Goal: Task Accomplishment & Management: Use online tool/utility

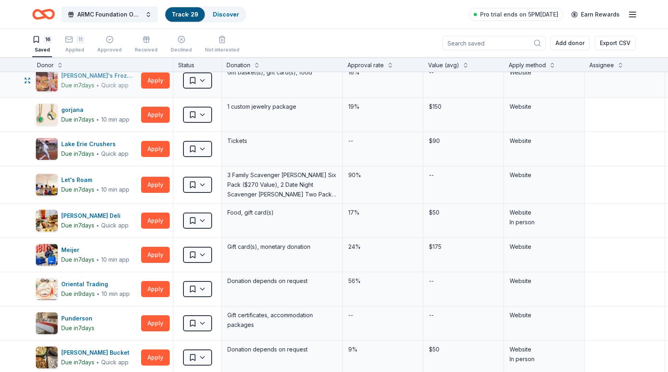
scroll to position [81, 0]
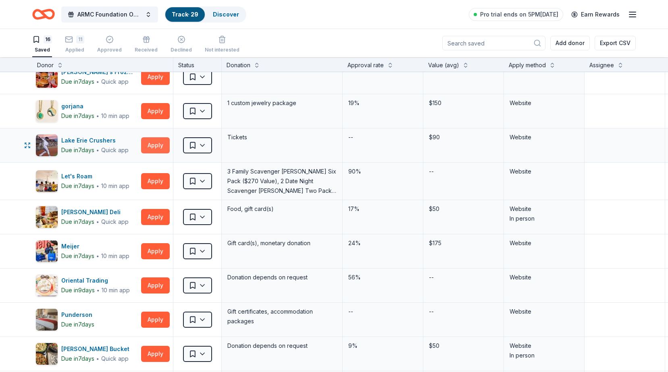
click at [158, 145] on button "Apply" at bounding box center [155, 145] width 29 height 16
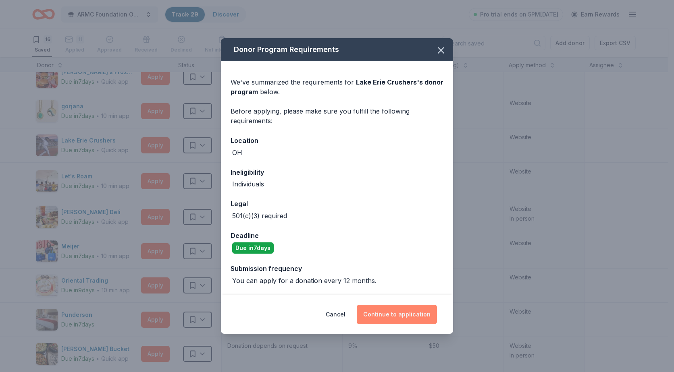
click at [407, 318] on button "Continue to application" at bounding box center [397, 314] width 80 height 19
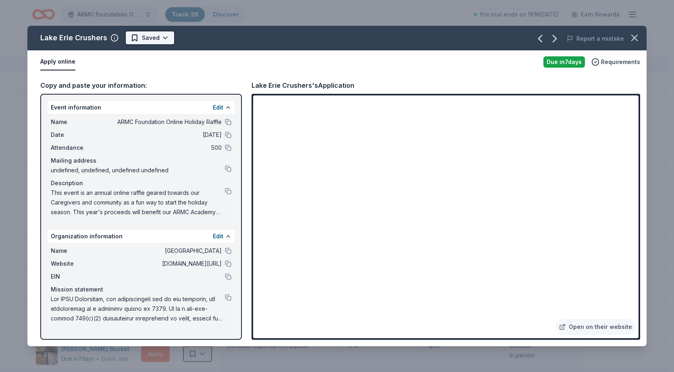
click at [164, 37] on html "ARMC Foundation Online Holiday Raffle Track · 29 Discover Pro trial ends on 5PM…" at bounding box center [337, 186] width 674 height 372
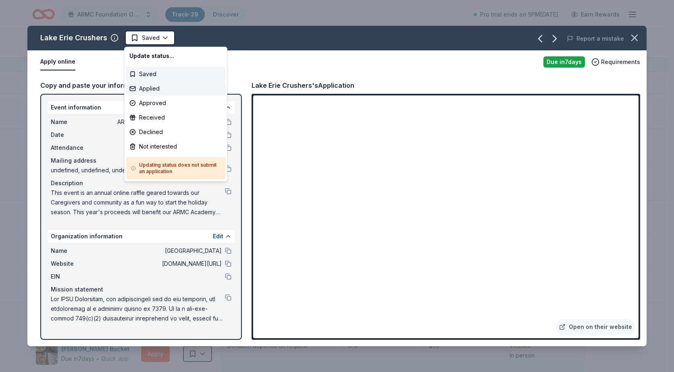
click at [150, 88] on div "Applied" at bounding box center [175, 88] width 99 height 15
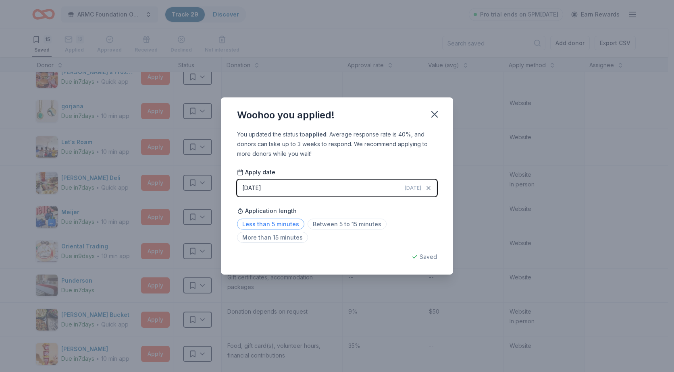
click at [279, 223] on span "Less than 5 minutes" at bounding box center [270, 224] width 67 height 11
click at [430, 116] on icon "button" at bounding box center [434, 114] width 11 height 11
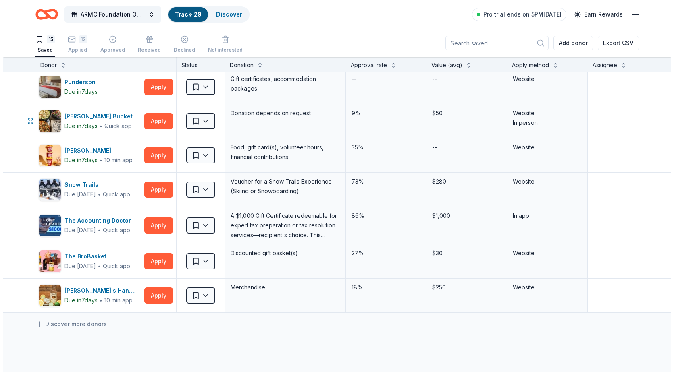
scroll to position [282, 0]
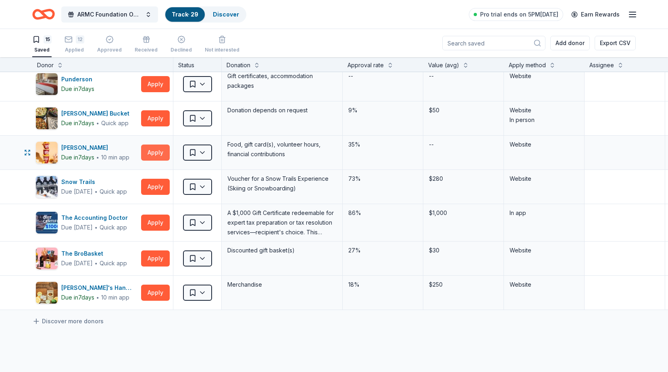
click at [153, 151] on button "Apply" at bounding box center [155, 153] width 29 height 16
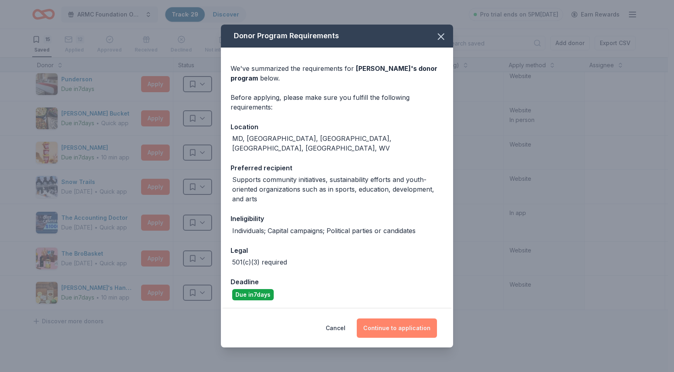
click at [395, 328] on button "Continue to application" at bounding box center [397, 328] width 80 height 19
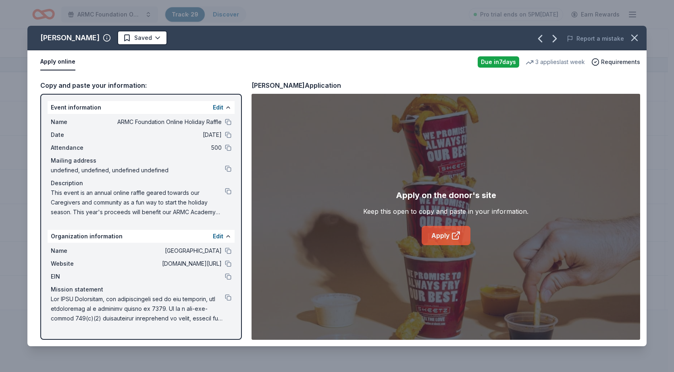
click at [450, 239] on link "Apply" at bounding box center [446, 235] width 49 height 19
click at [634, 37] on icon "button" at bounding box center [635, 38] width 6 height 6
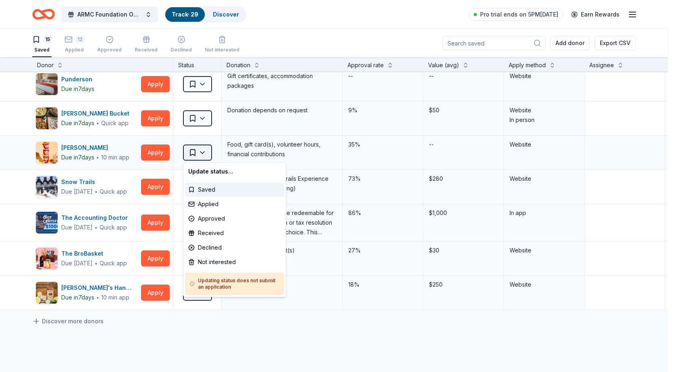
click at [196, 154] on html "ARMC Foundation Online Holiday Raffle Track · 29 Discover Pro trial ends on 5PM…" at bounding box center [337, 186] width 674 height 372
click at [209, 205] on div "Applied" at bounding box center [234, 204] width 99 height 15
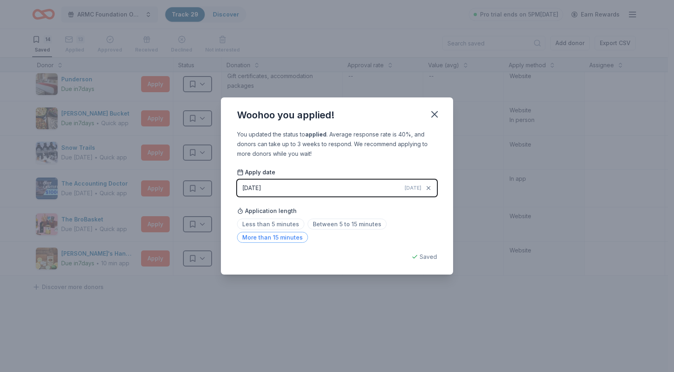
click at [278, 238] on span "More than 15 minutes" at bounding box center [272, 237] width 71 height 11
click at [432, 109] on icon "button" at bounding box center [434, 114] width 11 height 11
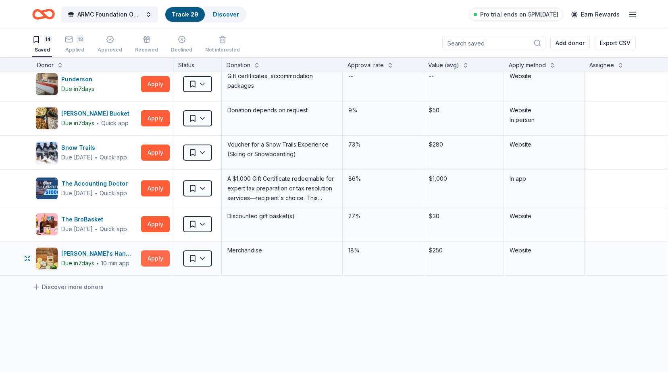
click at [150, 261] on button "Apply" at bounding box center [155, 259] width 29 height 16
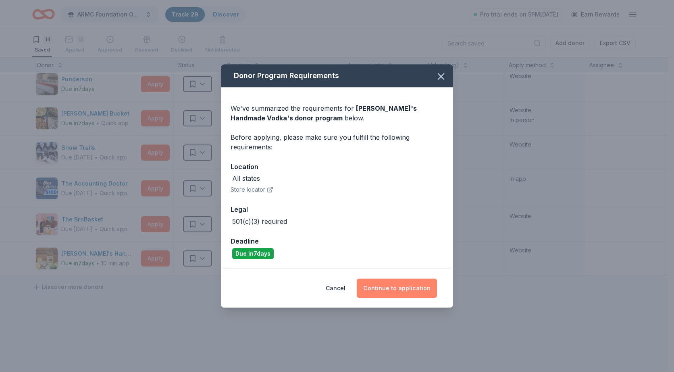
click at [393, 287] on button "Continue to application" at bounding box center [397, 288] width 80 height 19
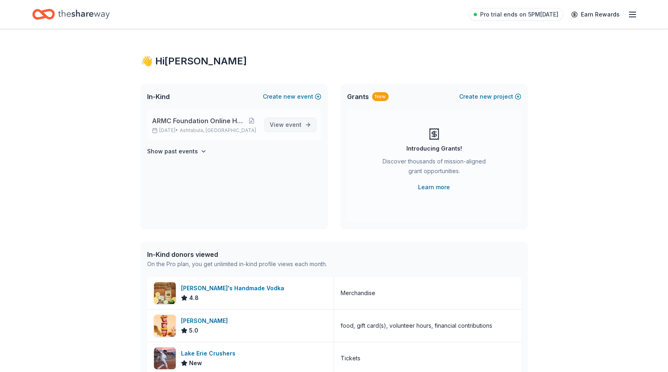
click at [286, 125] on span "event" at bounding box center [293, 124] width 16 height 7
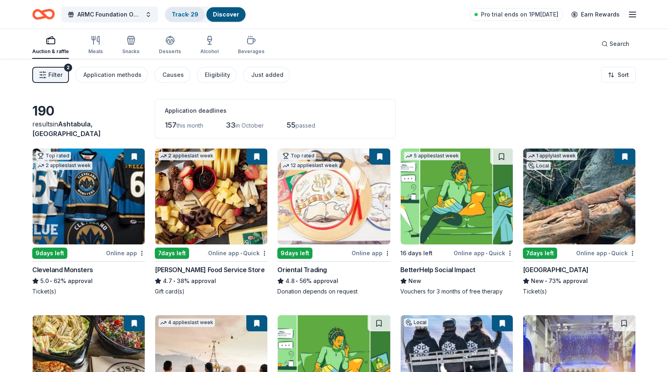
click at [188, 15] on link "Track · 29" at bounding box center [185, 14] width 27 height 7
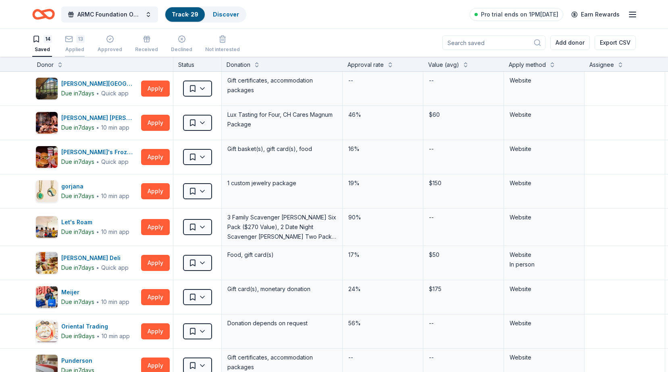
click at [73, 44] on div "13 Applied" at bounding box center [75, 44] width 20 height 18
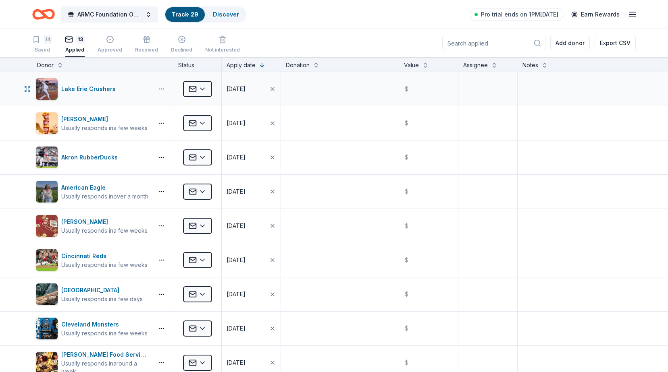
click at [159, 89] on button "button" at bounding box center [162, 89] width 16 height 6
click at [76, 123] on div "[PERSON_NAME]" at bounding box center [104, 119] width 86 height 10
click at [37, 46] on div "14 Saved" at bounding box center [42, 44] width 20 height 18
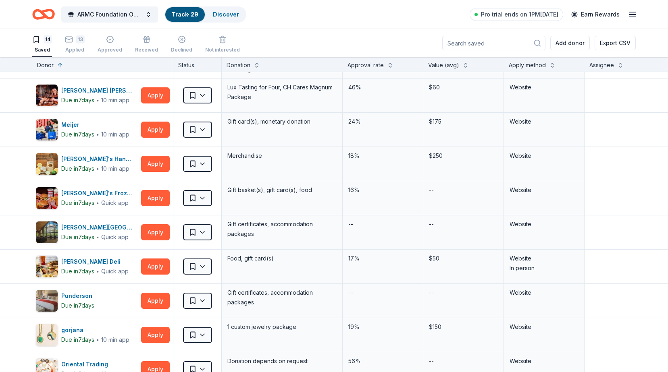
scroll to position [81, 0]
